Goal: Find specific page/section: Find specific page/section

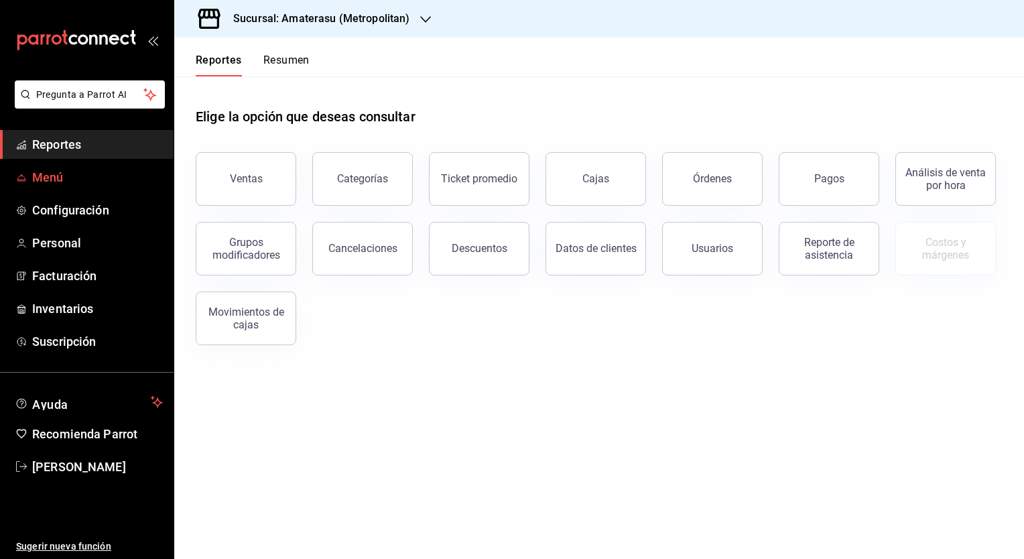
click at [36, 180] on span "Menú" at bounding box center [97, 177] width 131 height 18
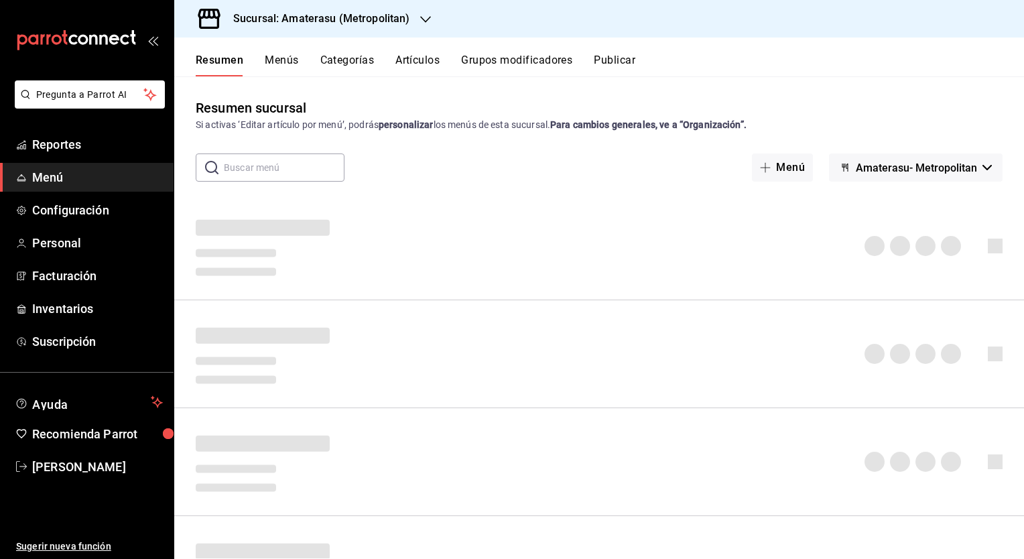
click at [418, 58] on button "Artículos" at bounding box center [417, 65] width 44 height 23
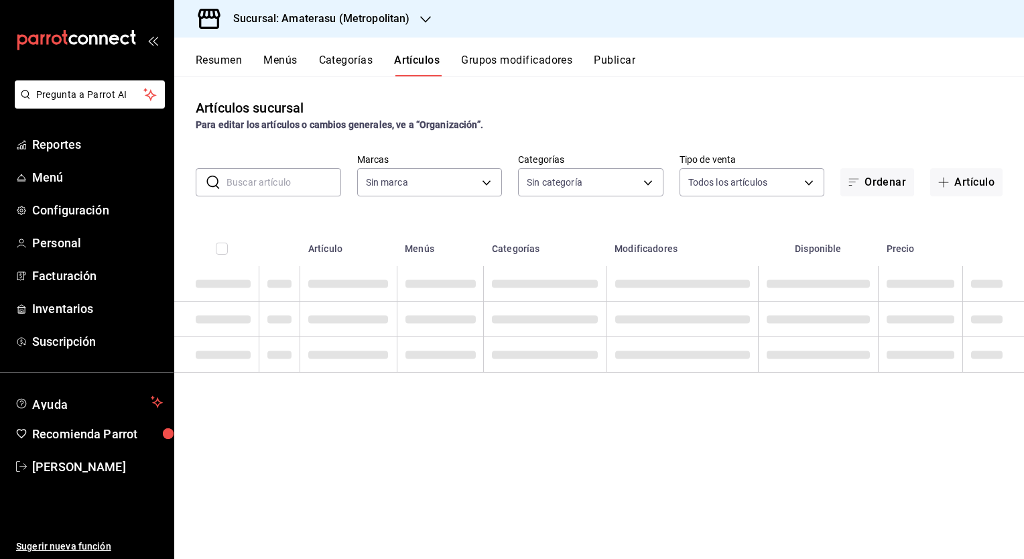
type input "e4cd7fcb-d45b-43ae-a99f-ad4ccfcd9032,f3afaab8-8c3d-4e49-a299-af9bdf6027b2"
type input "087d9878-8a04-48ff-ab24-0b3ef0fdf69f,f9a59ea1-282a-4f27-8dee-44d2a5bc8fe2,3473a…"
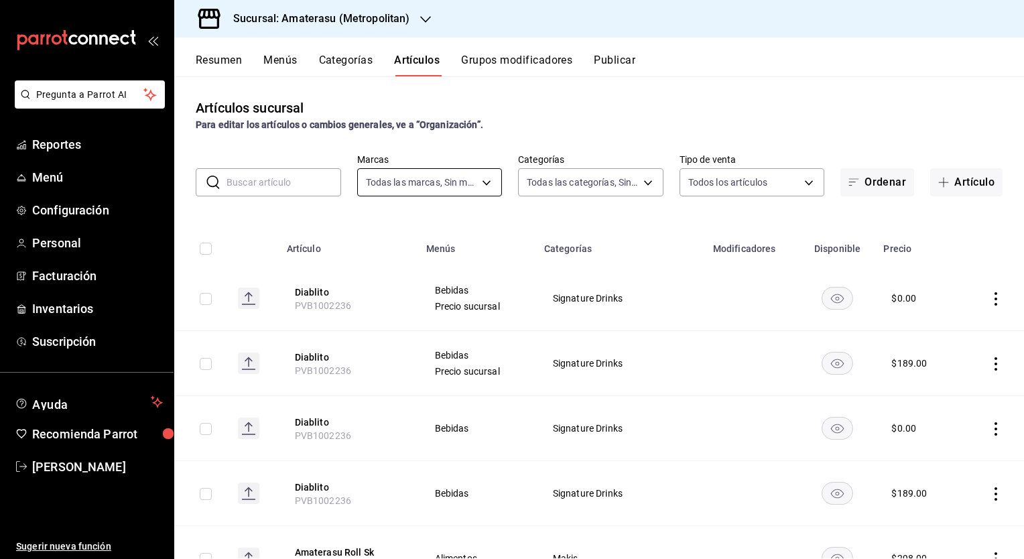
click at [481, 177] on body "Pregunta a Parrot AI Reportes Menú Configuración Personal Facturación Inventari…" at bounding box center [512, 279] width 1024 height 559
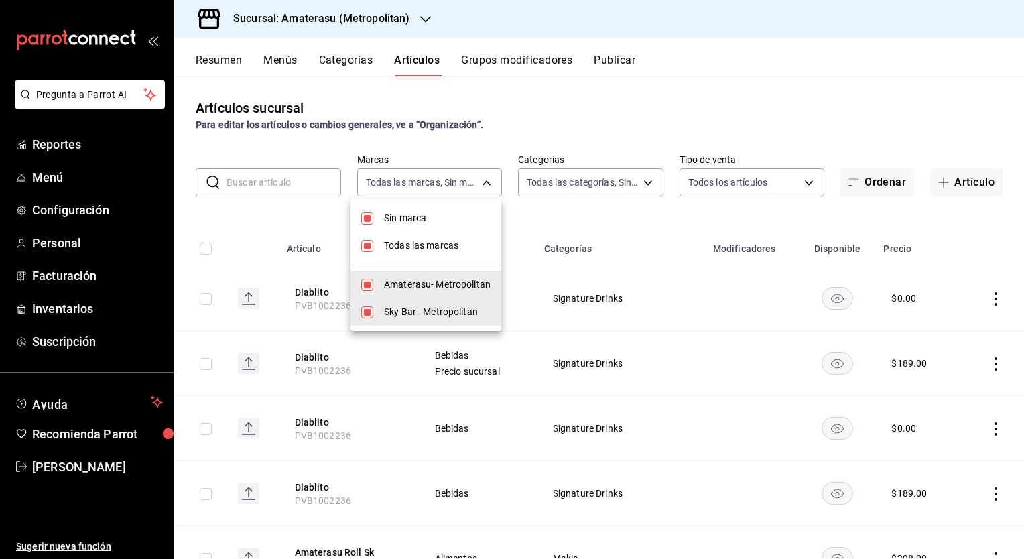
click at [399, 286] on span "Amaterasu- Metropolitan" at bounding box center [437, 284] width 107 height 14
type input "f3afaab8-8c3d-4e49-a299-af9bdf6027b2"
checkbox input "false"
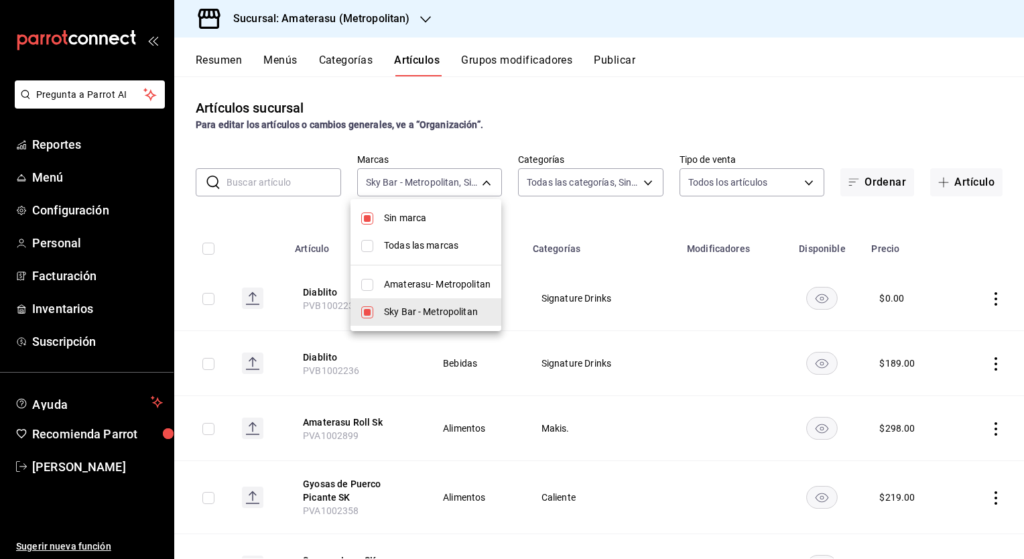
click at [595, 102] on div at bounding box center [512, 279] width 1024 height 559
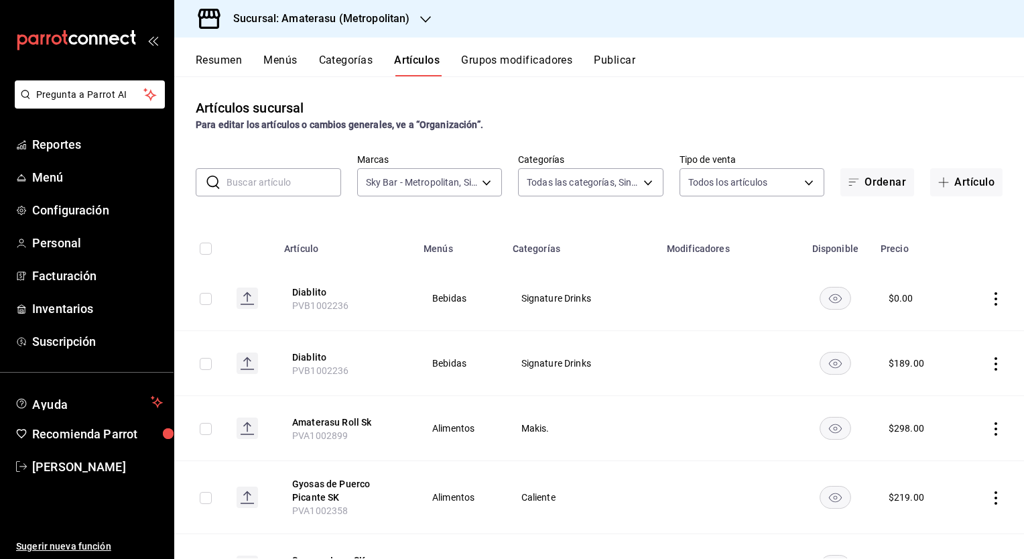
click at [252, 188] on input "text" at bounding box center [284, 182] width 115 height 27
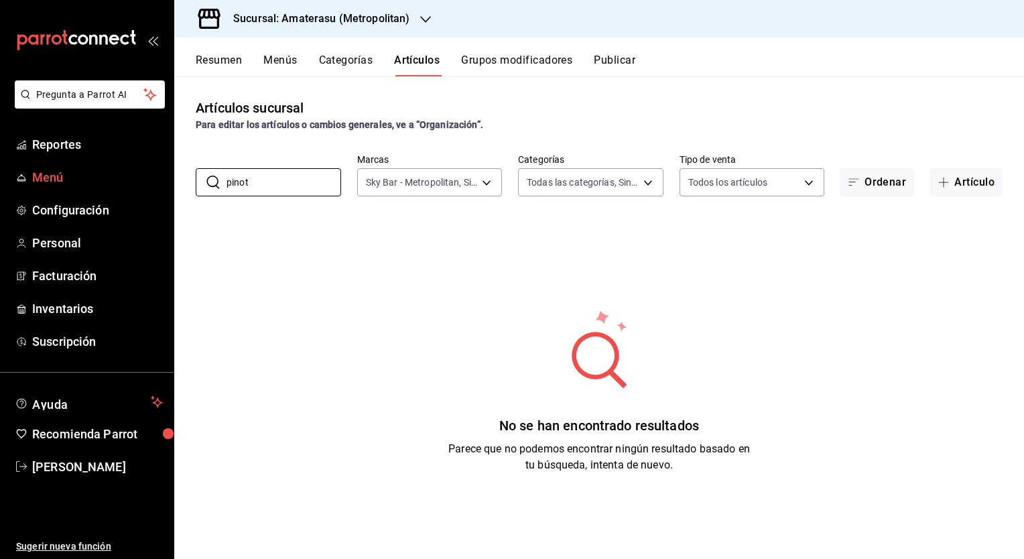
drag, startPoint x: 286, startPoint y: 184, endPoint x: 146, endPoint y: 184, distance: 140.1
click at [146, 184] on div "Pregunta a Parrot AI Reportes Menú Configuración Personal Facturación Inventari…" at bounding box center [512, 279] width 1024 height 559
type input "piet"
